Goal: Check status

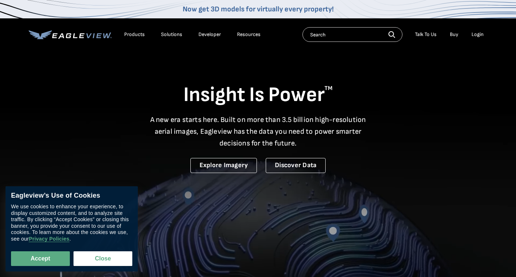
click at [478, 33] on div "Login" at bounding box center [478, 34] width 12 height 7
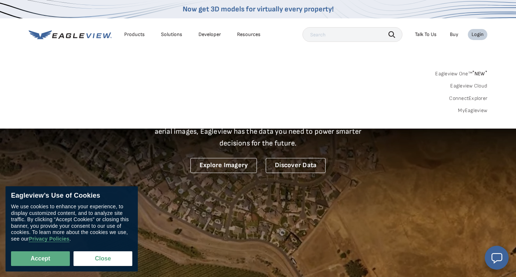
click at [466, 111] on link "MyEagleview" at bounding box center [472, 110] width 29 height 7
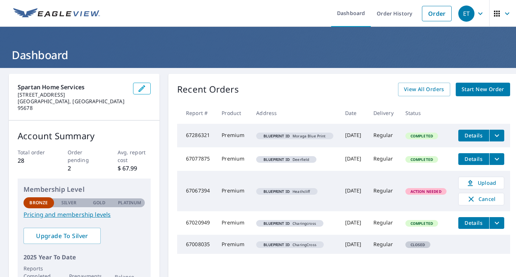
click at [496, 135] on button "filesDropdownBtn-67286321" at bounding box center [497, 136] width 15 height 12
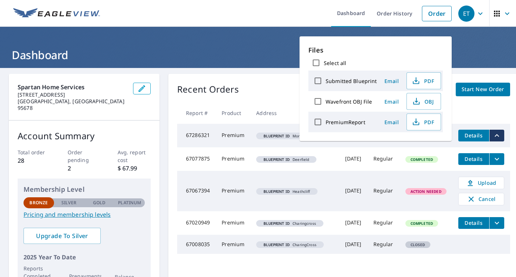
click at [434, 148] on td "Completed" at bounding box center [426, 136] width 53 height 24
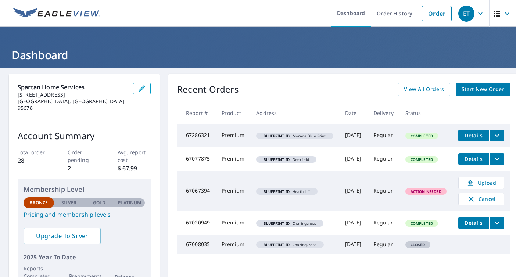
click at [431, 139] on span "Completed" at bounding box center [421, 136] width 31 height 5
click at [315, 138] on span "Blueprint ID Moraga Blue Print" at bounding box center [294, 136] width 71 height 4
click at [463, 136] on span "Details" at bounding box center [474, 135] width 22 height 7
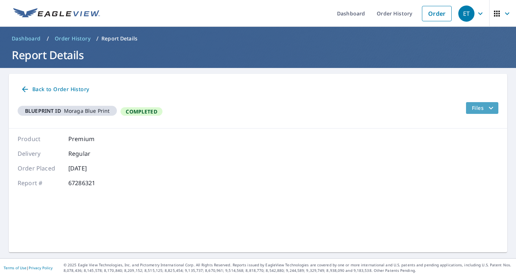
click at [494, 106] on icon "filesDropdownBtn-67286321" at bounding box center [491, 108] width 9 height 9
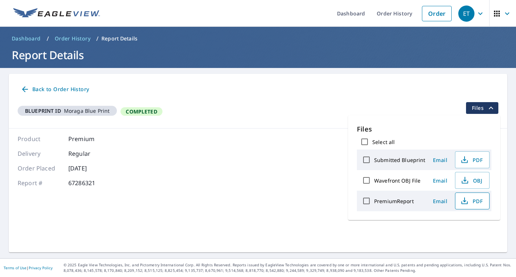
click at [466, 202] on icon "button" at bounding box center [465, 203] width 6 height 3
click at [293, 11] on ul "Dashboard Order History Order" at bounding box center [279, 13] width 351 height 27
